Goal: Use online tool/utility: Utilize a website feature to perform a specific function

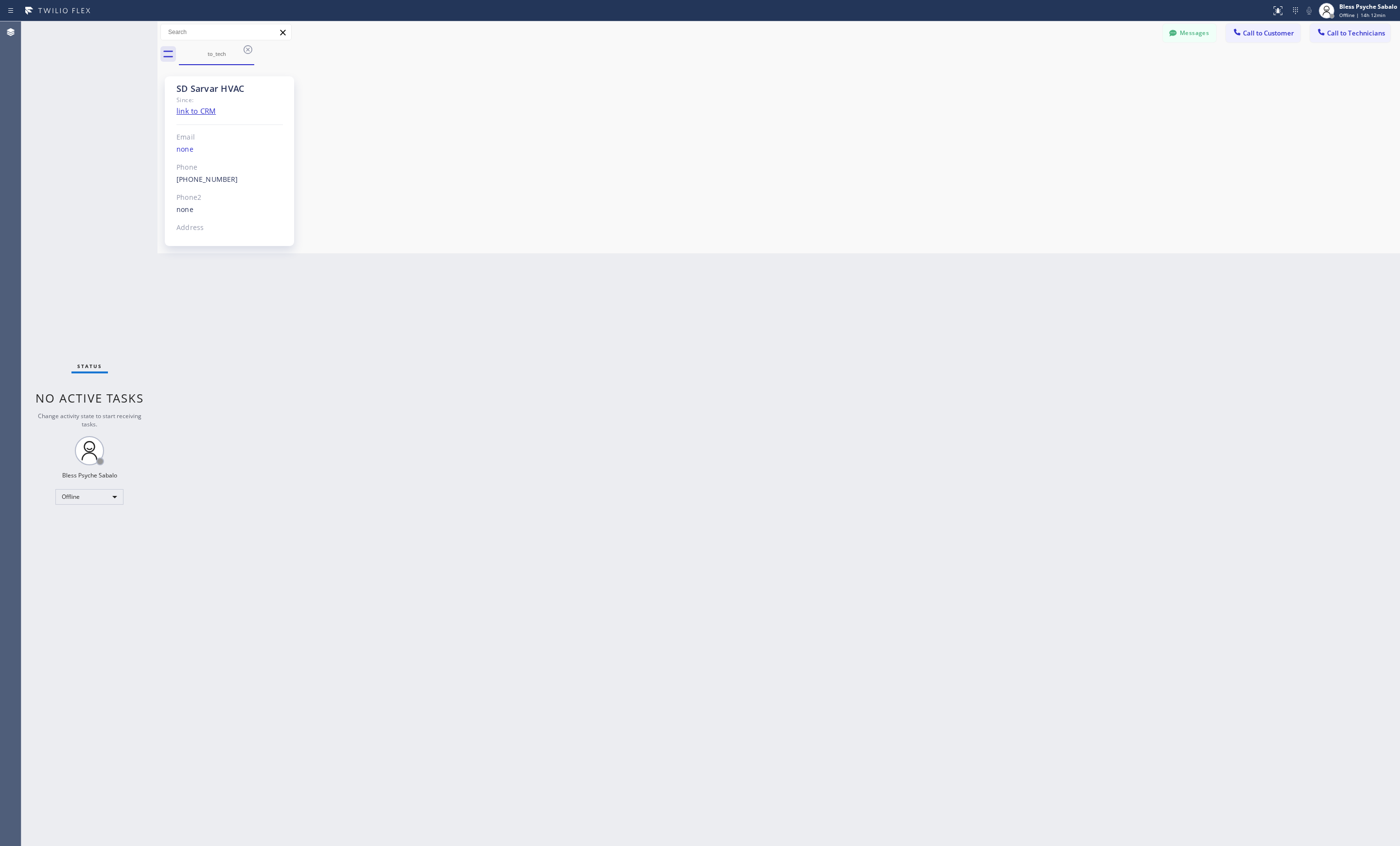
click at [365, 303] on div "Back to Dashboard Change Sender ID Customers Technicians [PERSON_NAME] [PERSON_…" at bounding box center [779, 433] width 1242 height 825
click at [248, 49] on icon at bounding box center [248, 49] width 9 height 9
